Goal: Task Accomplishment & Management: Use online tool/utility

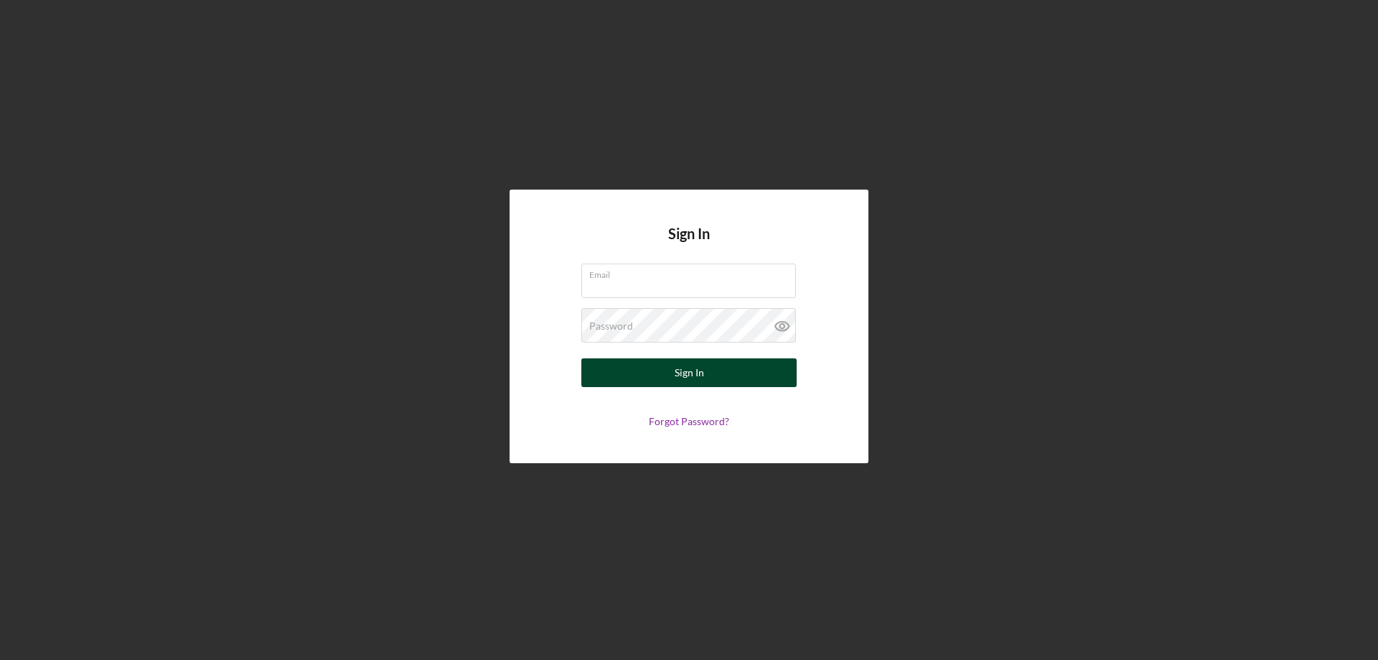
type input "[PERSON_NAME][EMAIL_ADDRESS][PERSON_NAME][DOMAIN_NAME]"
click at [699, 375] on div "Sign In" at bounding box center [689, 372] width 29 height 29
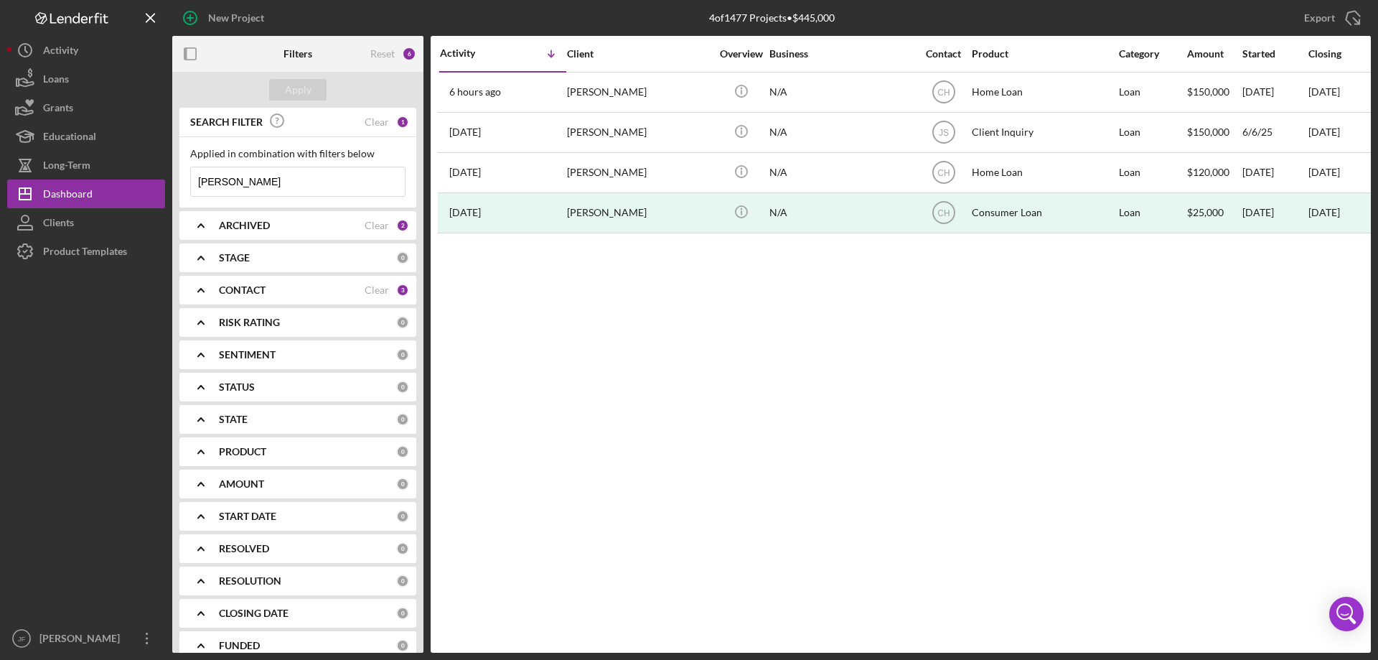
click at [294, 174] on input "[PERSON_NAME]" at bounding box center [298, 181] width 214 height 29
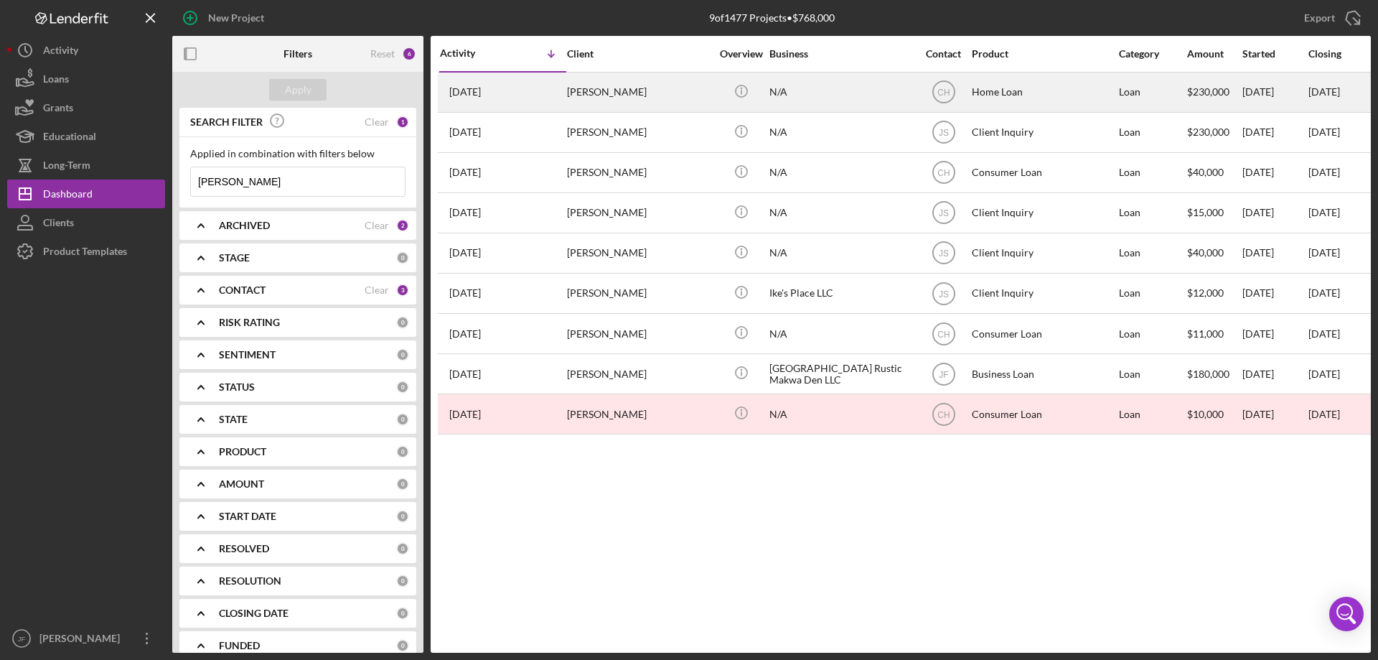
type input "[PERSON_NAME]"
click at [587, 96] on div "[PERSON_NAME]" at bounding box center [639, 92] width 144 height 38
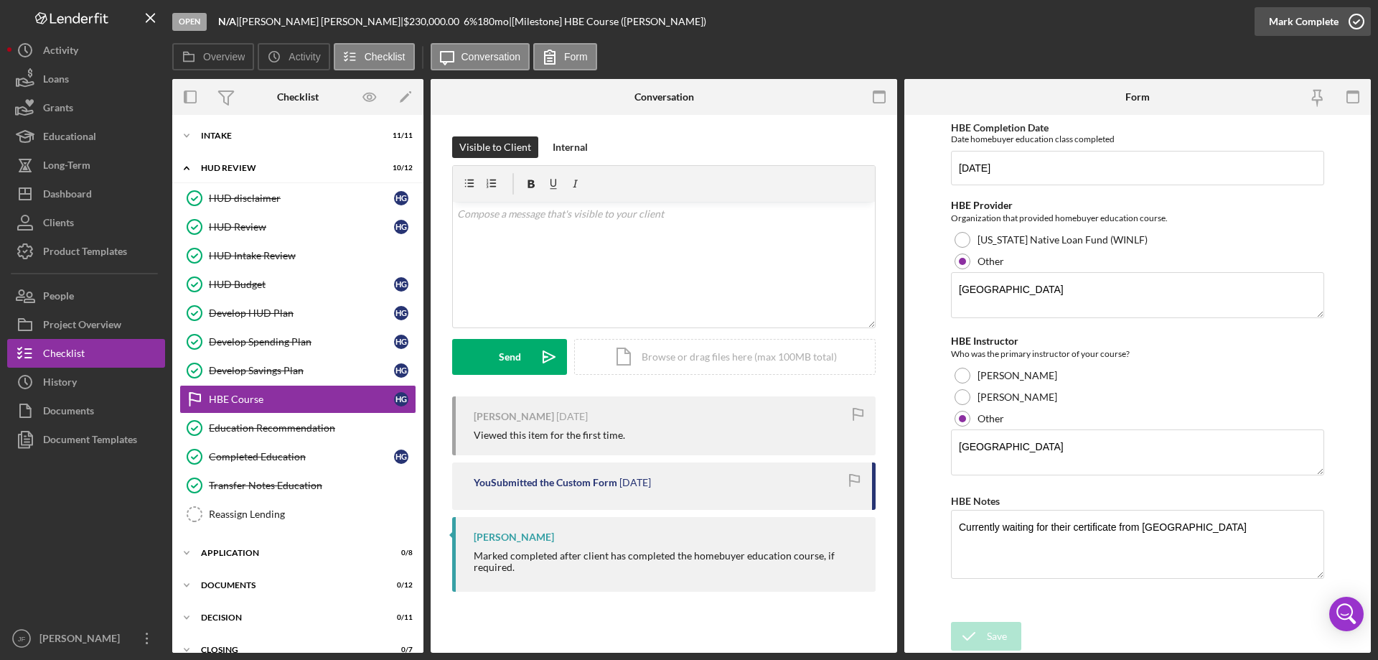
click at [1279, 21] on div "Mark Complete" at bounding box center [1304, 21] width 70 height 29
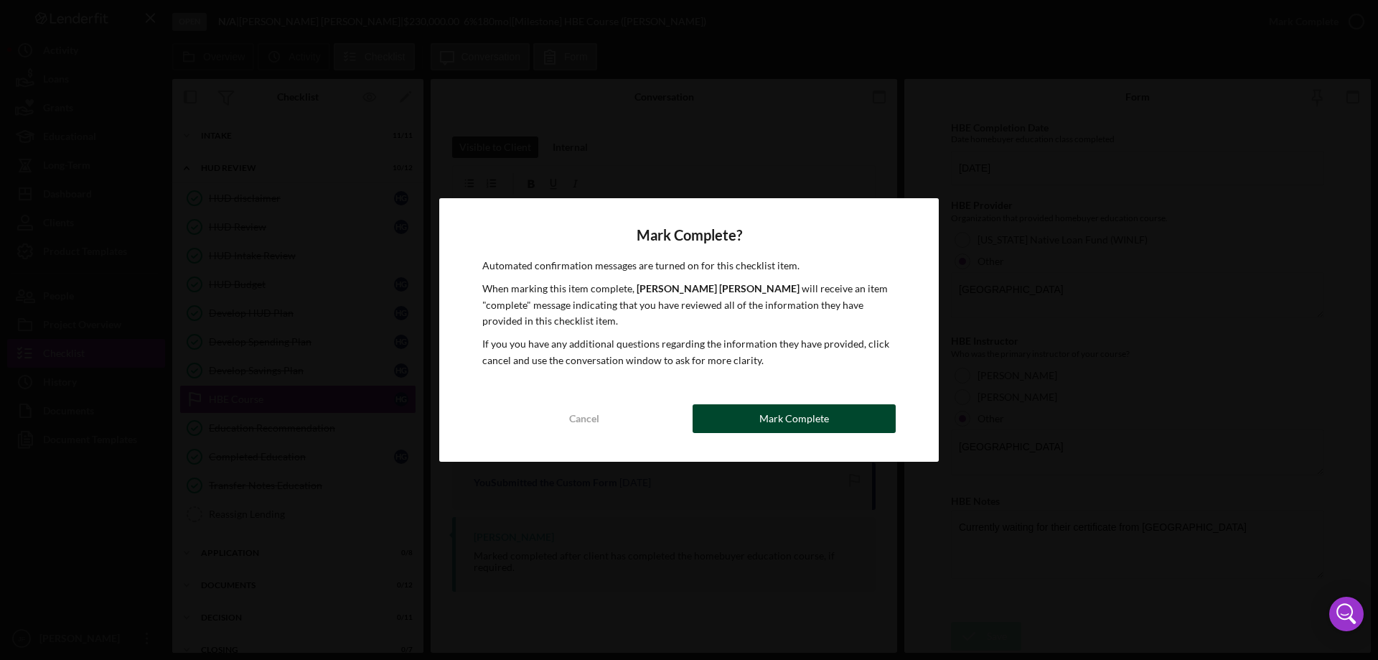
click at [839, 424] on button "Mark Complete" at bounding box center [794, 418] width 203 height 29
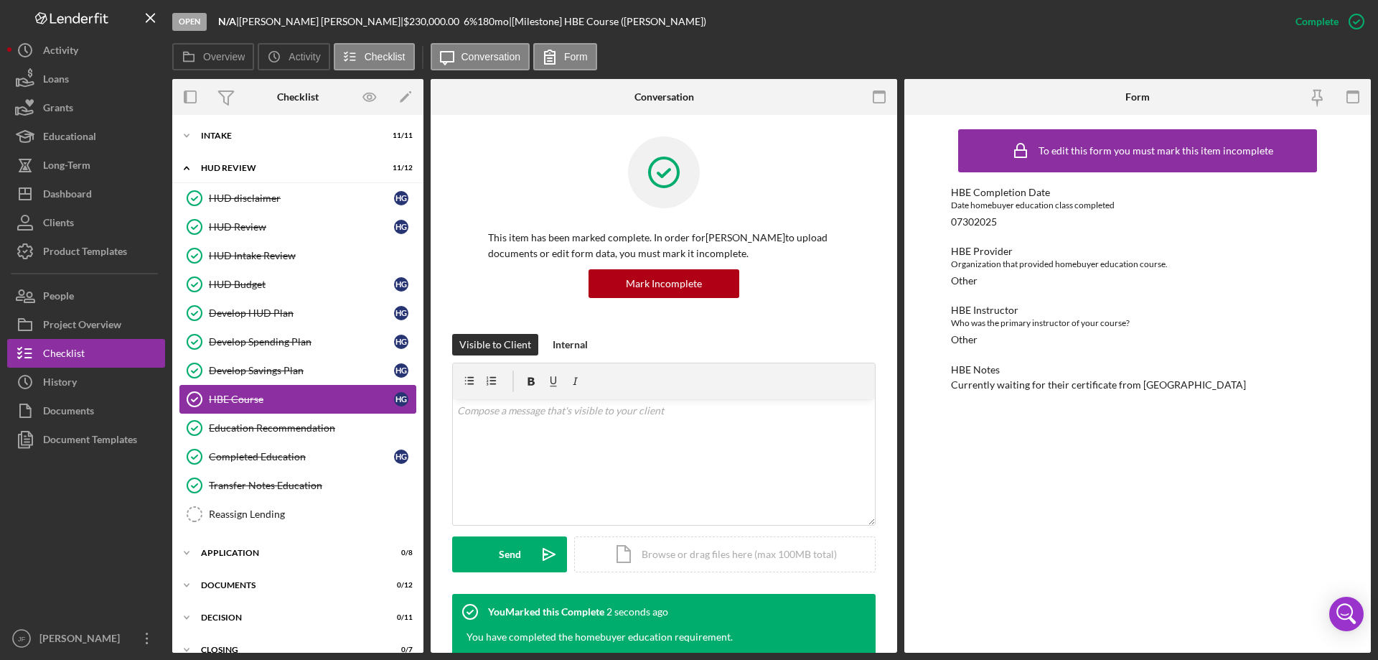
scroll to position [19, 0]
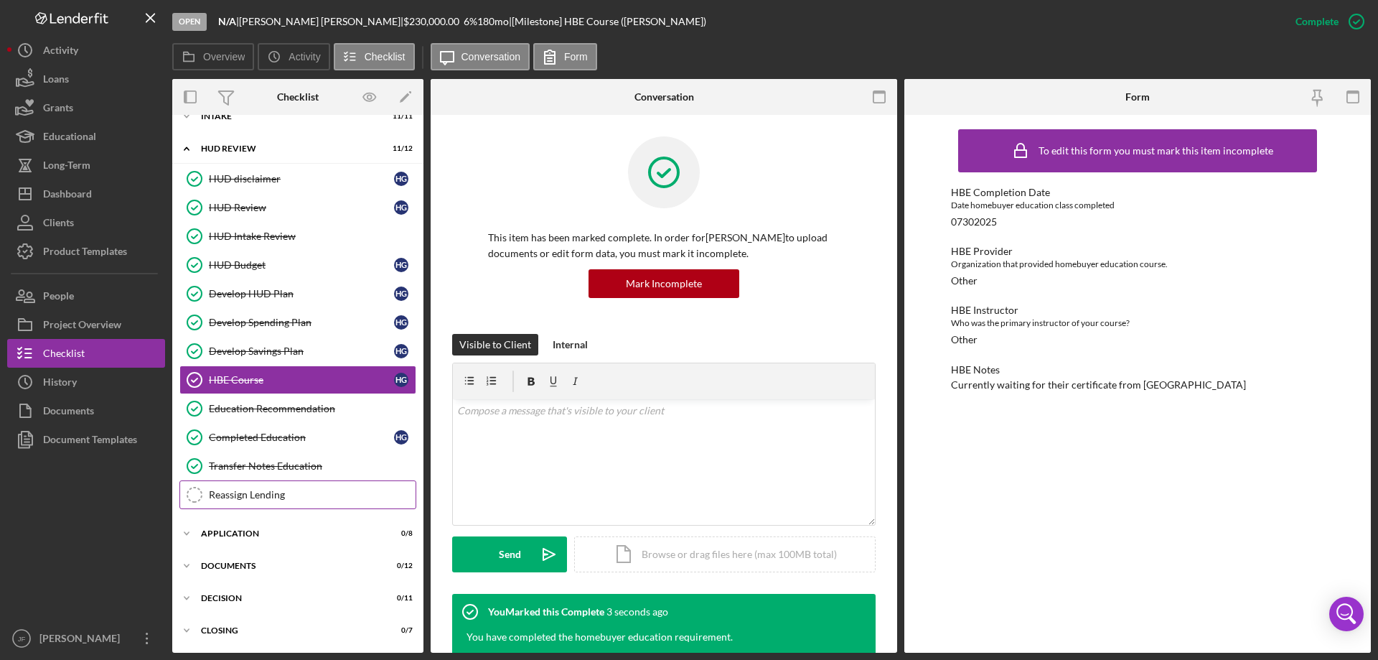
click at [277, 495] on div "Reassign Lending" at bounding box center [312, 494] width 207 height 11
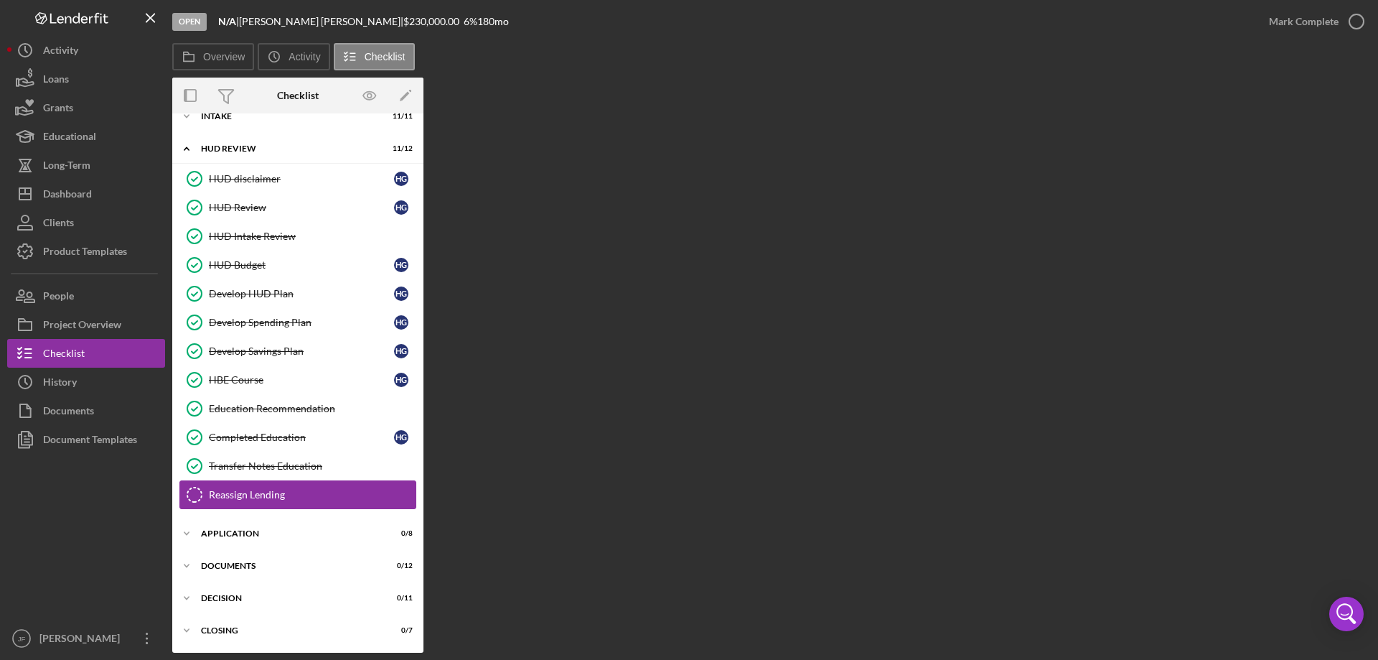
scroll to position [19, 0]
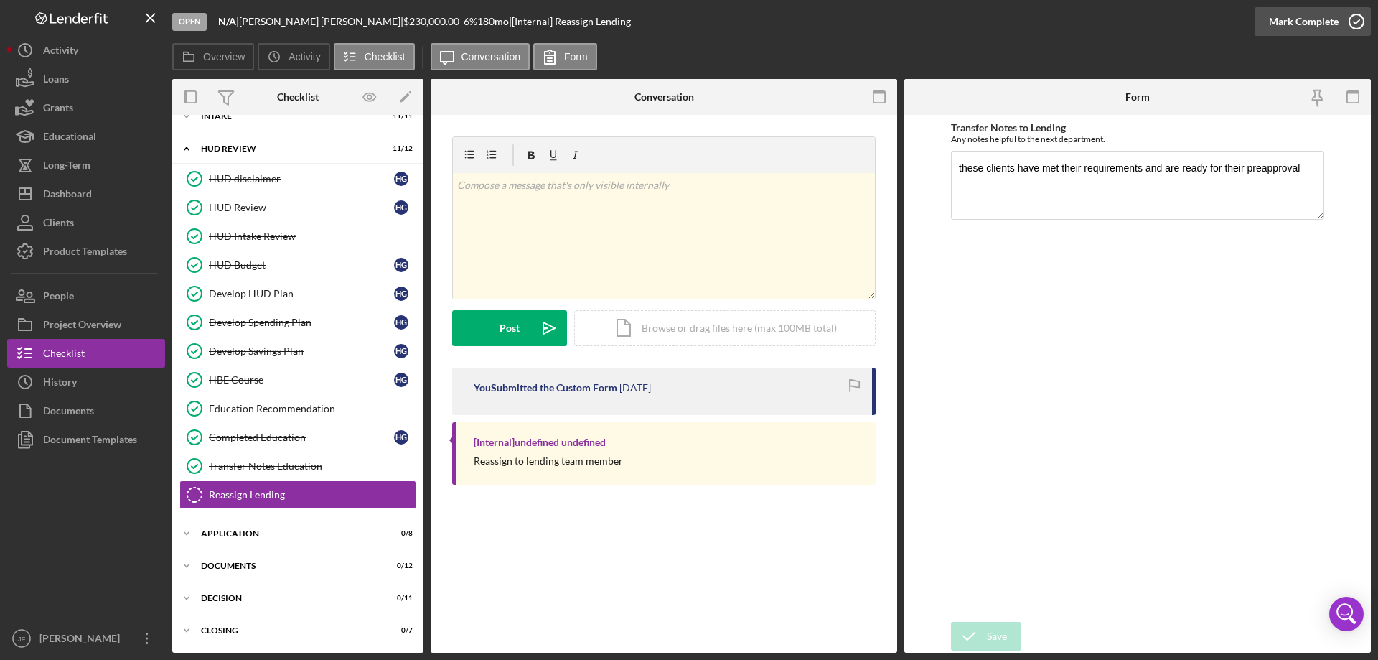
click at [1299, 22] on div "Mark Complete" at bounding box center [1304, 21] width 70 height 29
